Goal: Task Accomplishment & Management: Manage account settings

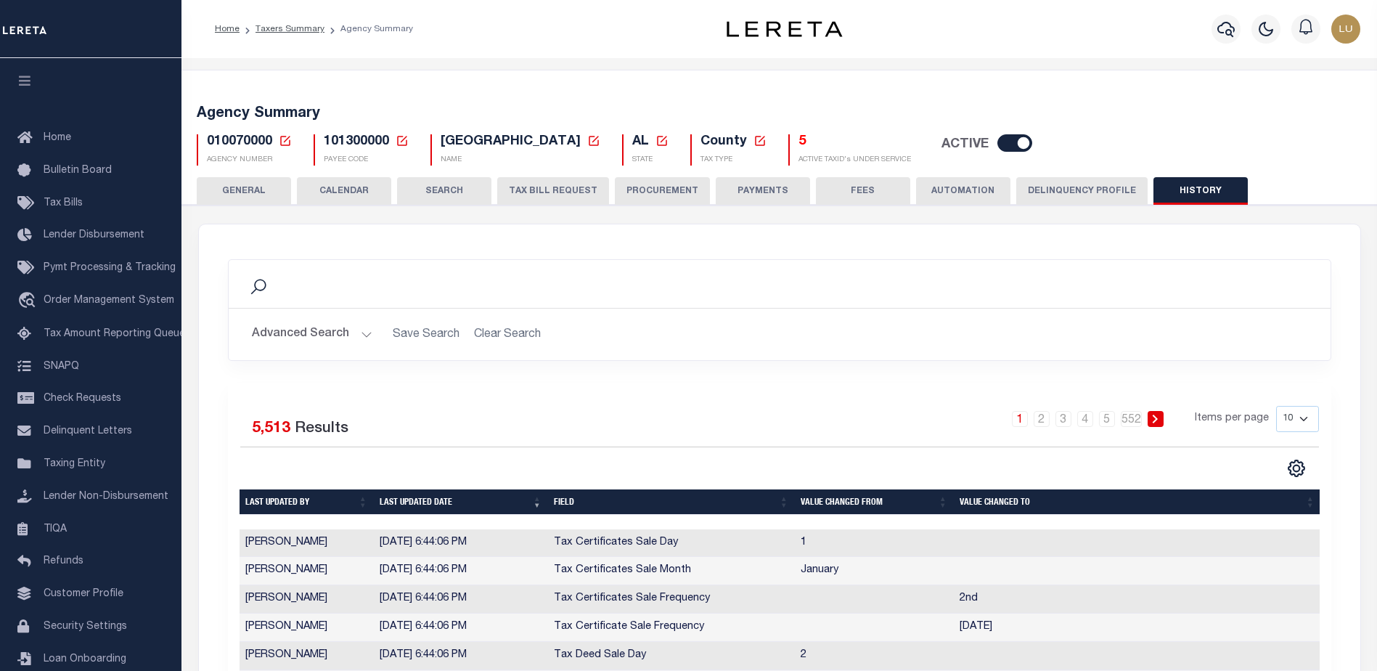
scroll to position [52, 0]
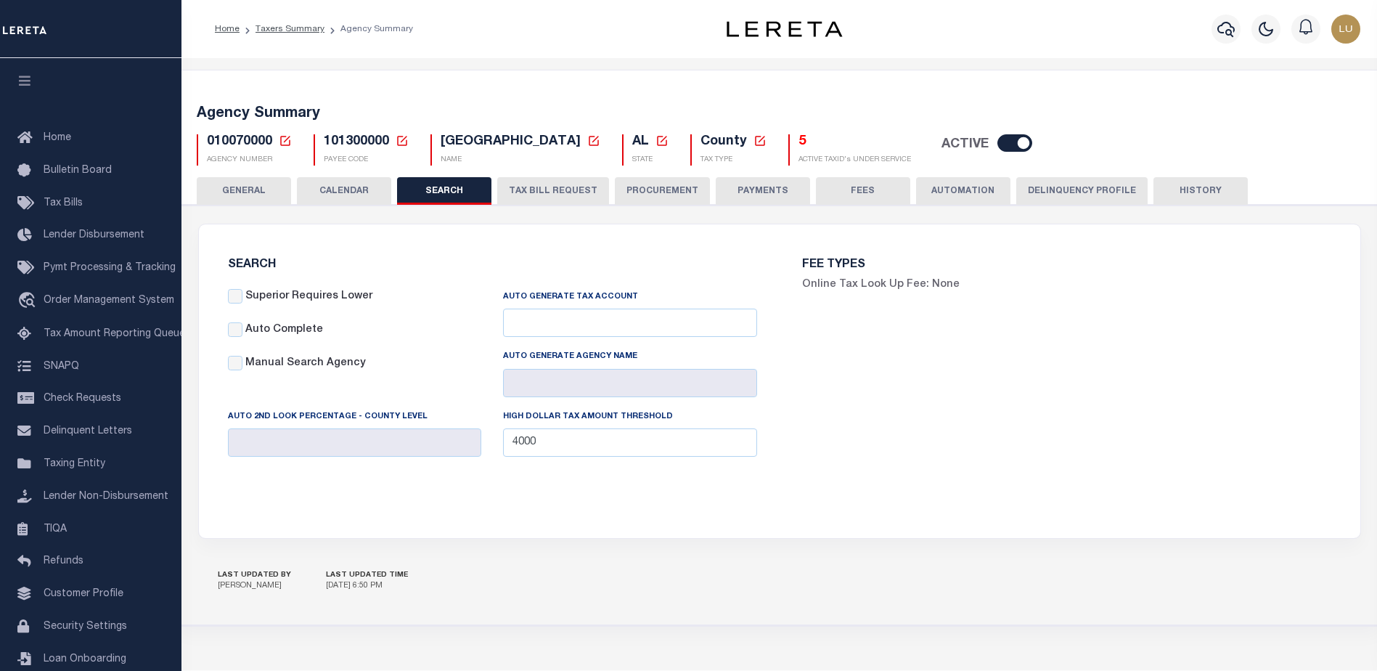
click at [967, 192] on button "AUTOMATION" at bounding box center [963, 191] width 94 height 28
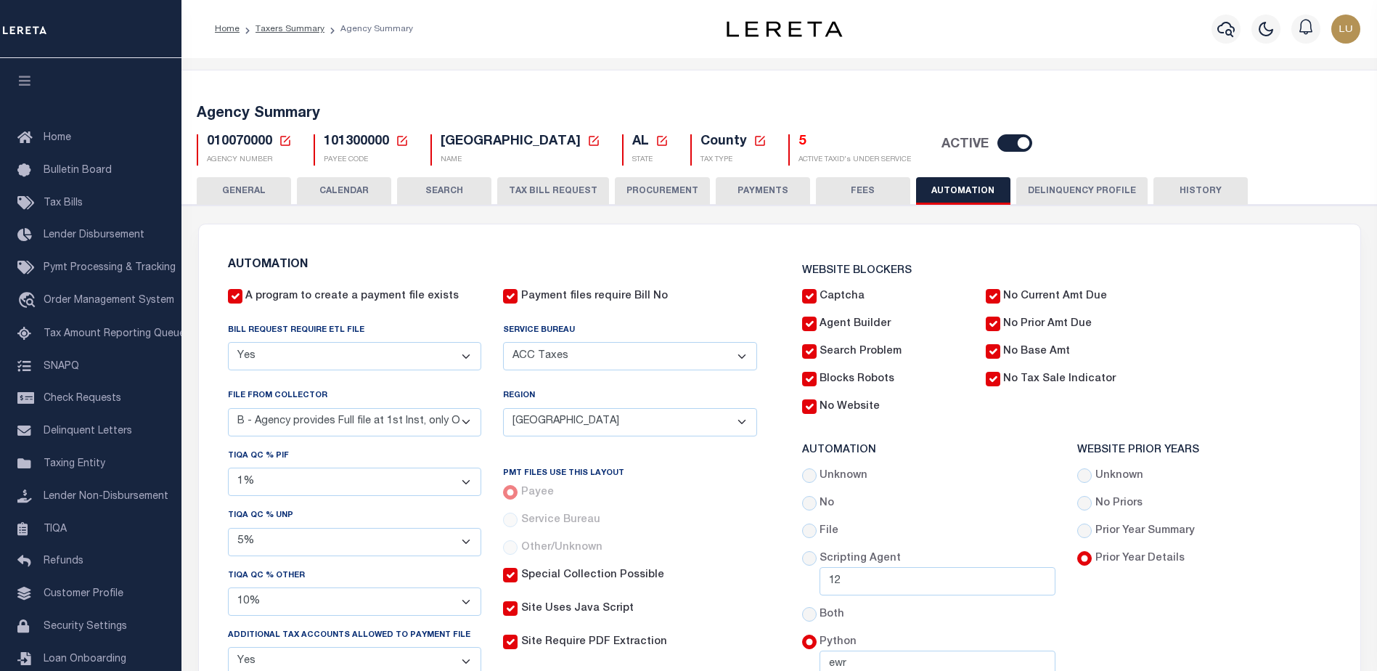
click at [1059, 196] on button "Delinquency Profile" at bounding box center [1081, 191] width 131 height 28
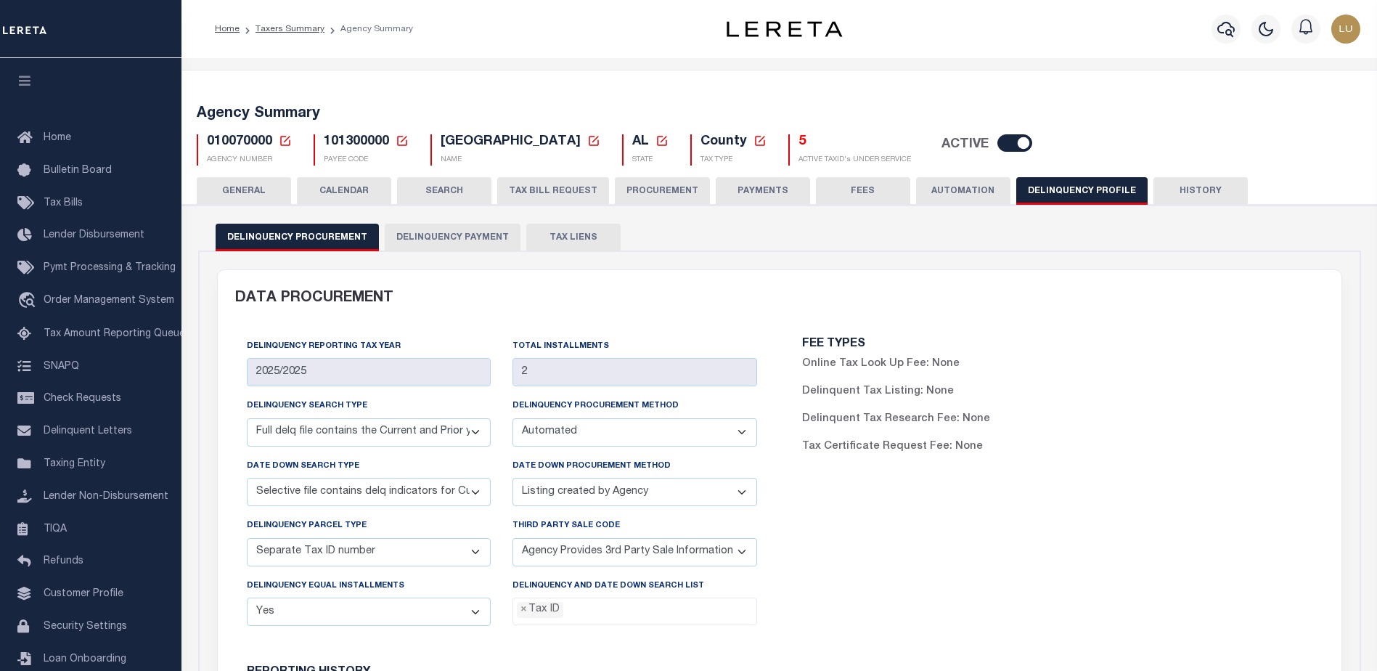
drag, startPoint x: 575, startPoint y: 240, endPoint x: 1074, endPoint y: 563, distance: 594.2
click at [574, 240] on button "TAX LIENS" at bounding box center [573, 238] width 94 height 28
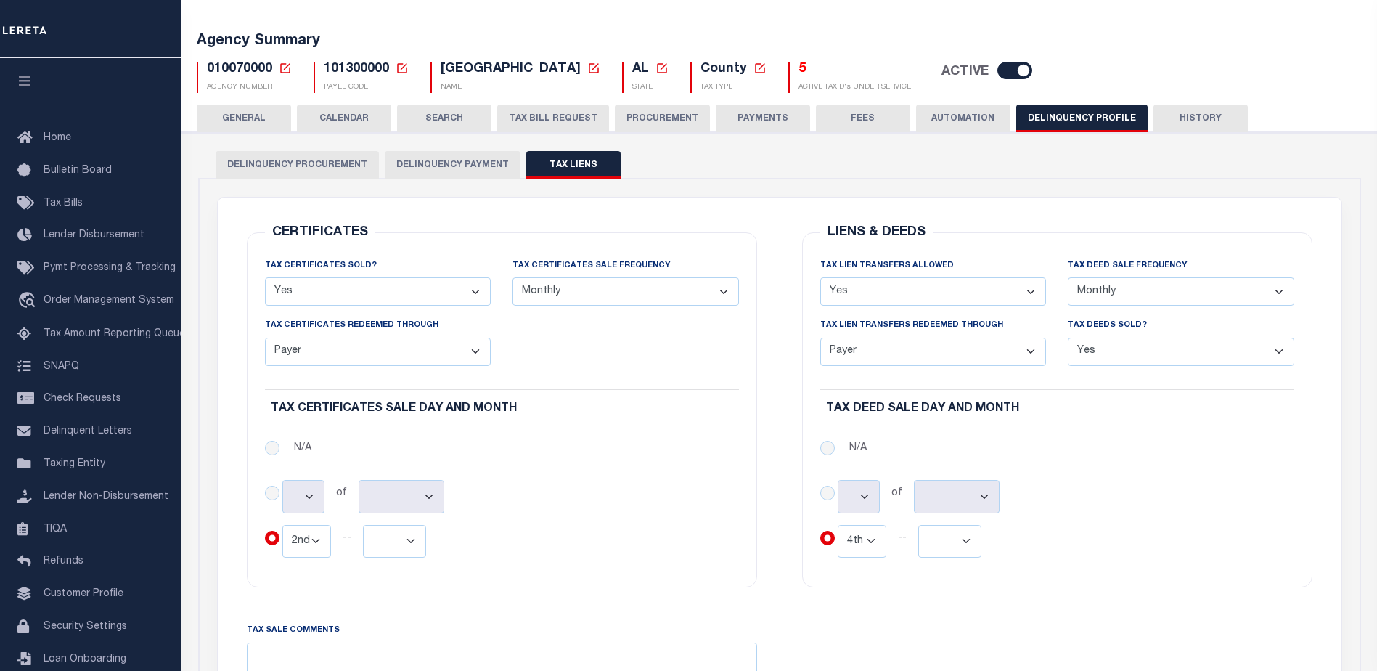
scroll to position [145, 0]
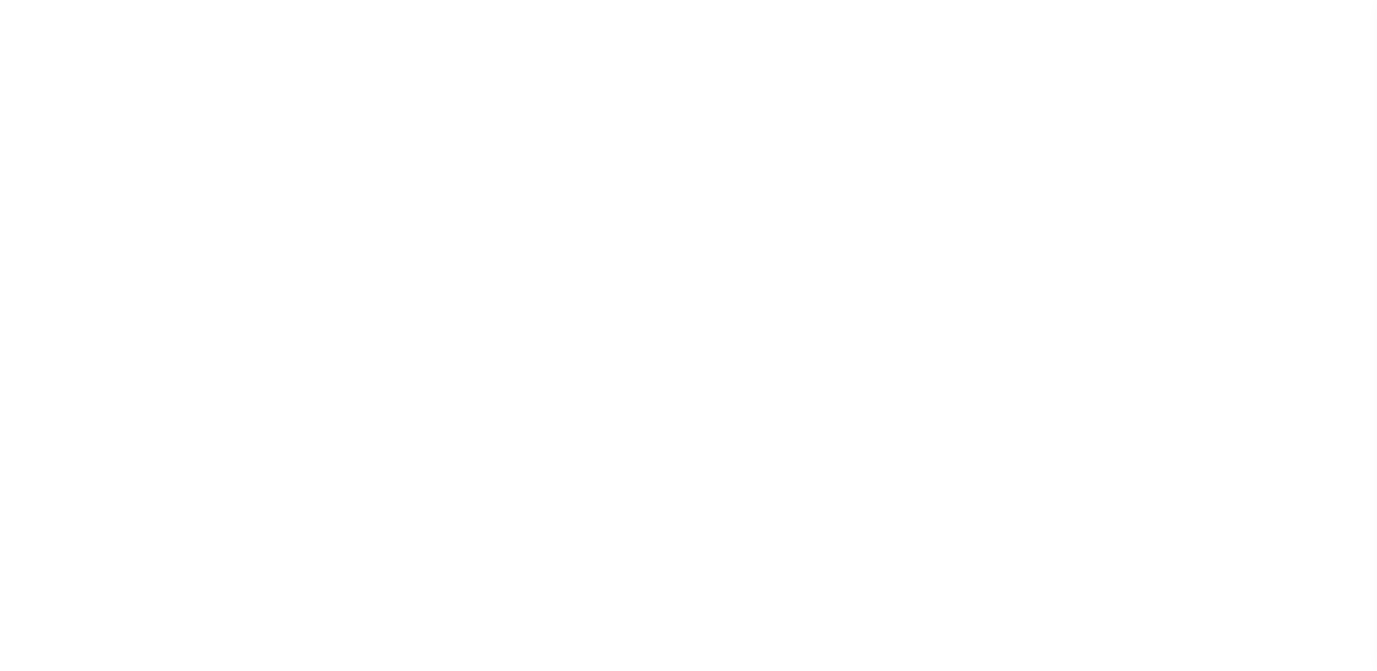
select select
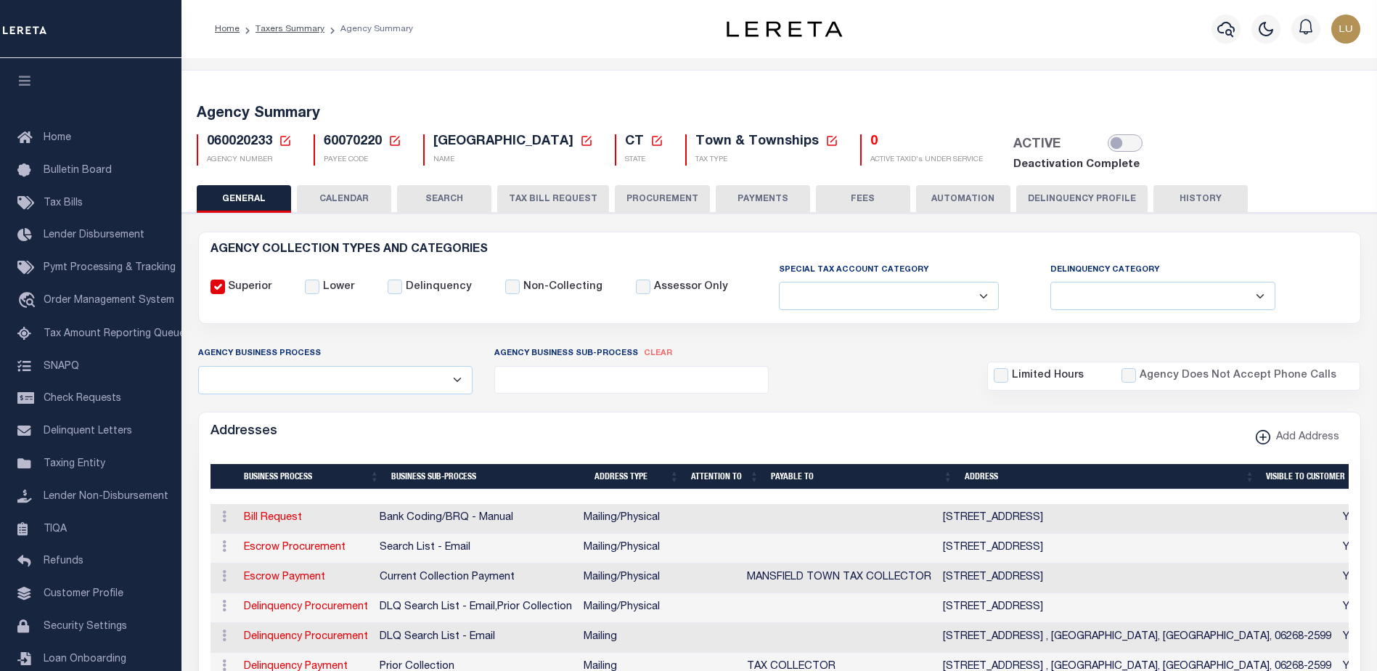
click at [1108, 148] on input "checkbox" at bounding box center [1125, 142] width 35 height 17
checkbox input "true"
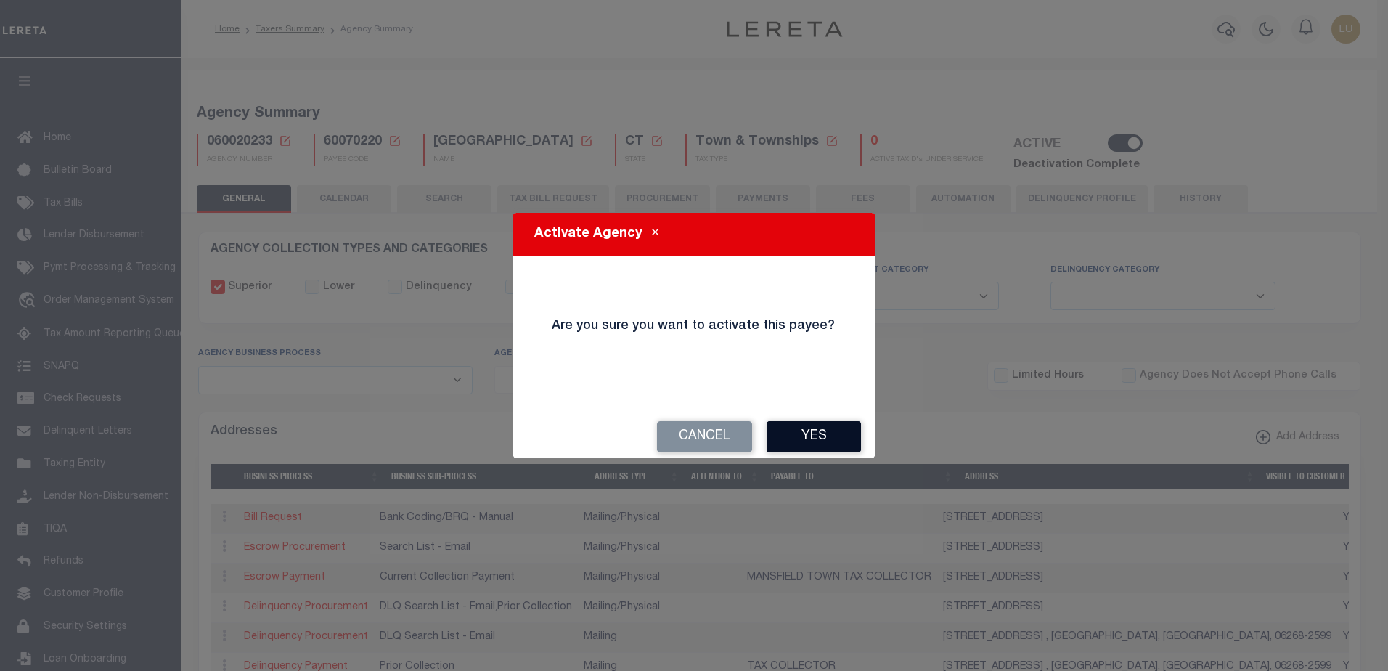
click at [821, 430] on button "Yes" at bounding box center [814, 436] width 94 height 31
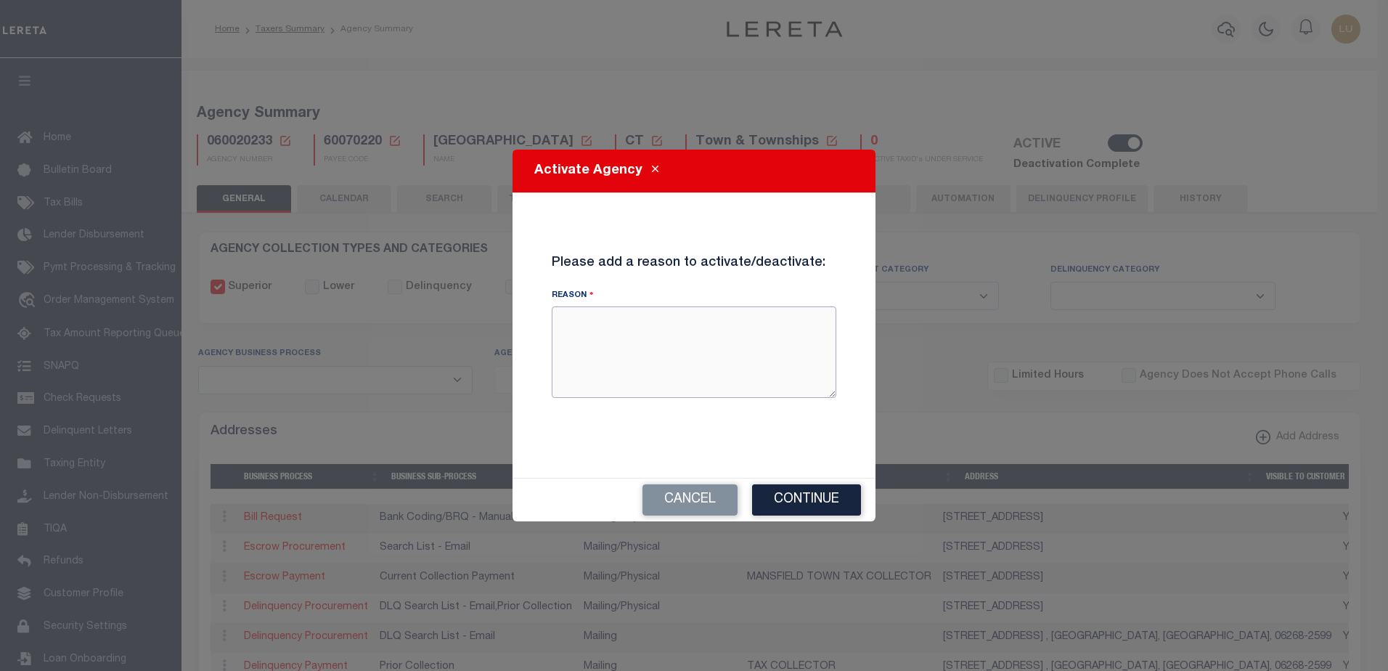
click at [724, 336] on textarea "Reason" at bounding box center [694, 351] width 285 height 91
type textarea "Testing"
click at [780, 497] on button "Continue" at bounding box center [806, 499] width 109 height 31
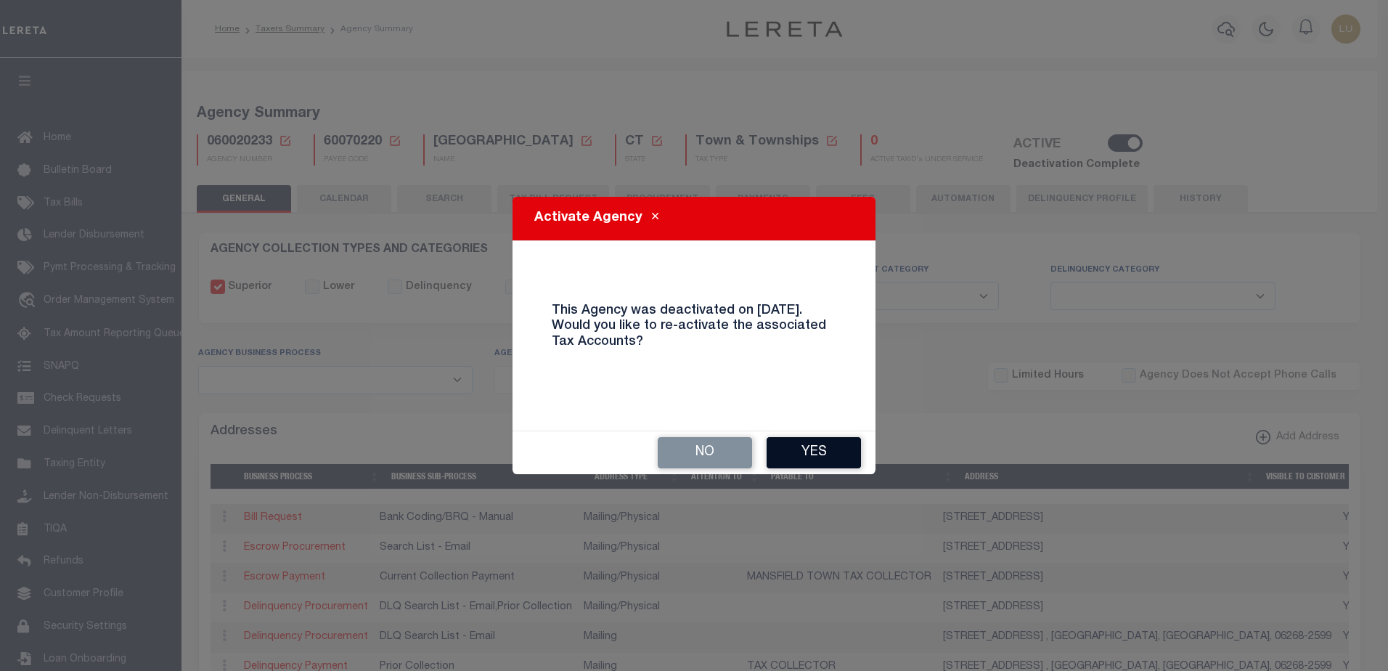
click at [801, 437] on button "Yes" at bounding box center [814, 452] width 94 height 31
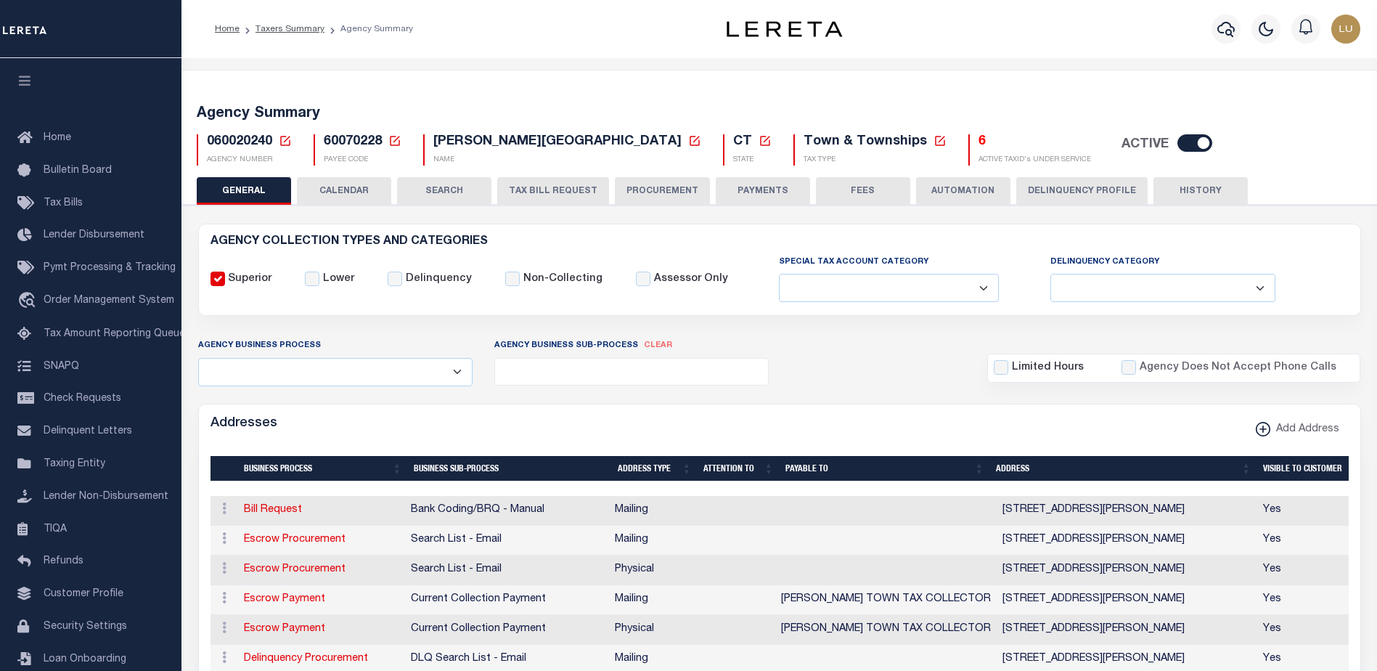
select select
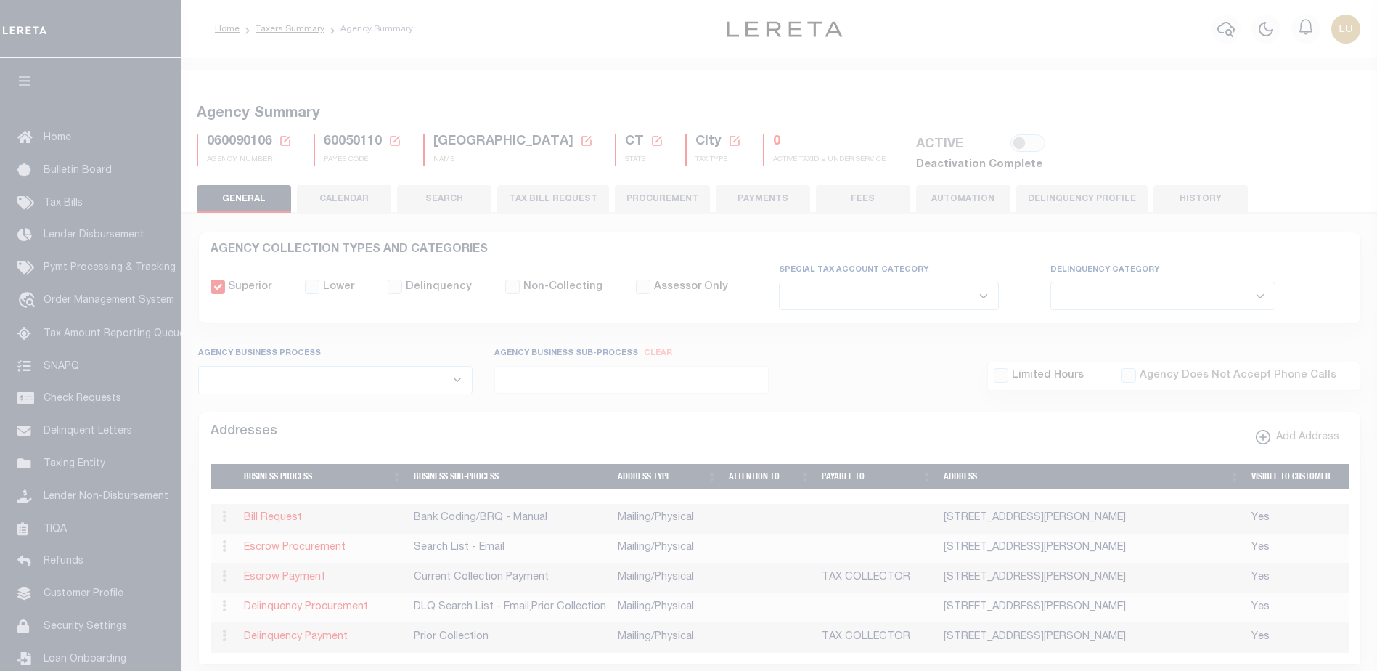
select select
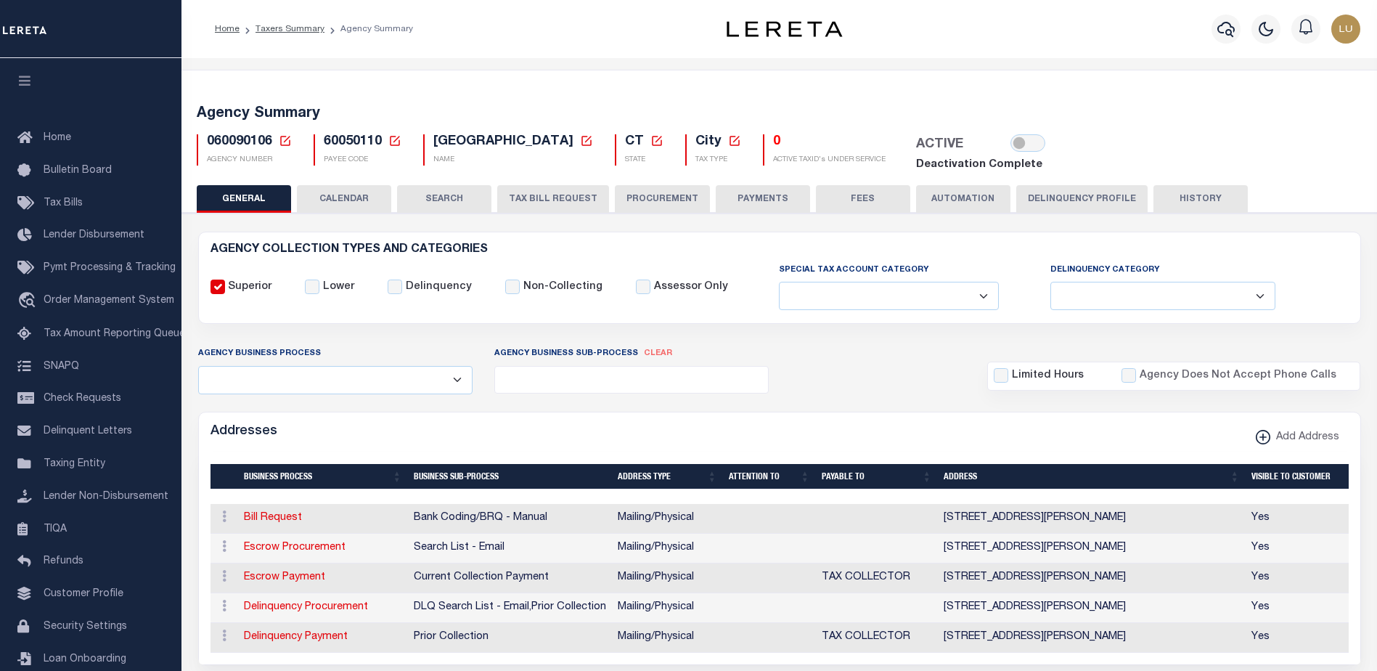
click at [242, 138] on span "060090106" at bounding box center [239, 141] width 65 height 13
copy h5 "060090106"
